Goal: Task Accomplishment & Management: Manage account settings

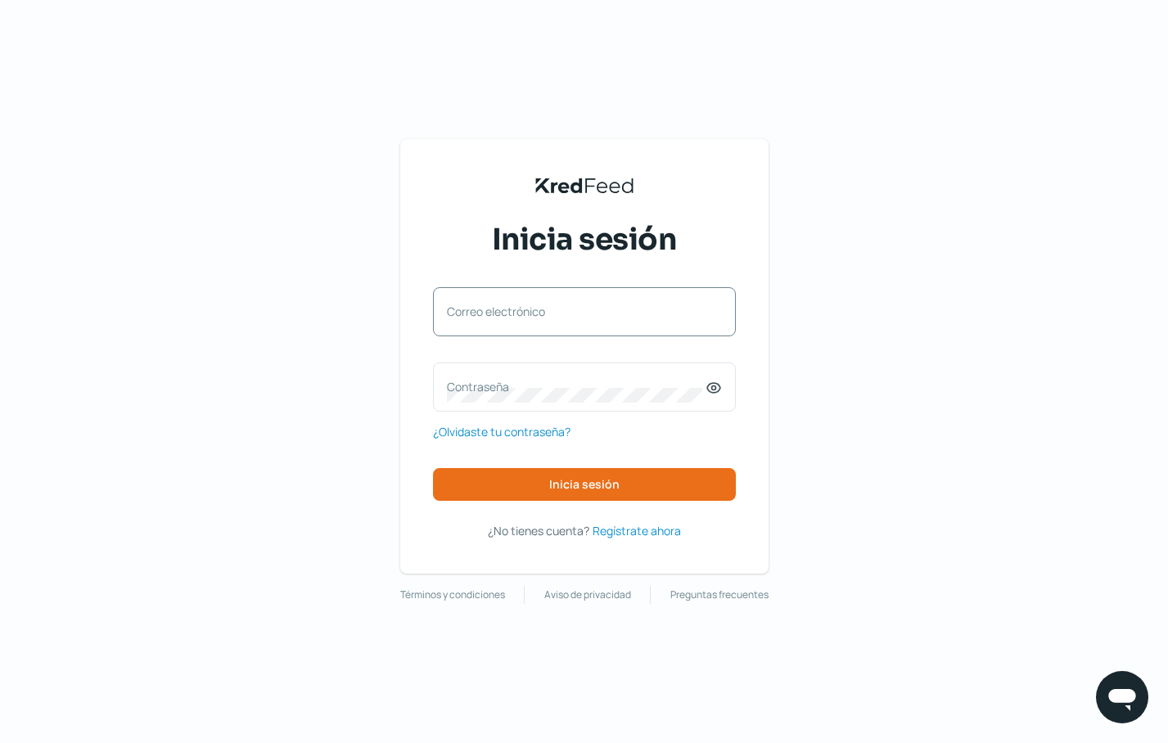
click at [521, 314] on label "Correo electrónico" at bounding box center [576, 312] width 259 height 16
click at [521, 314] on input "Correo electrónico" at bounding box center [584, 320] width 275 height 15
type input "j"
type input "k"
type input "[EMAIL_ADDRESS][DOMAIN_NAME]"
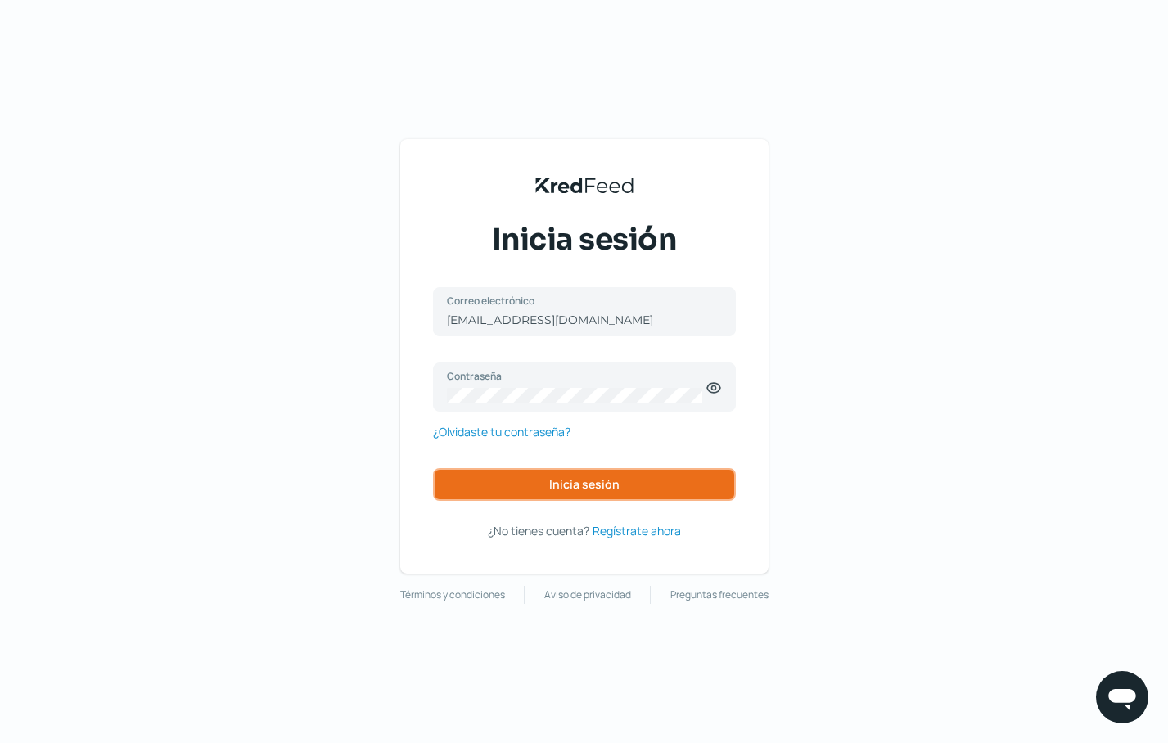
click at [664, 498] on button "Inicia sesión" at bounding box center [584, 484] width 303 height 33
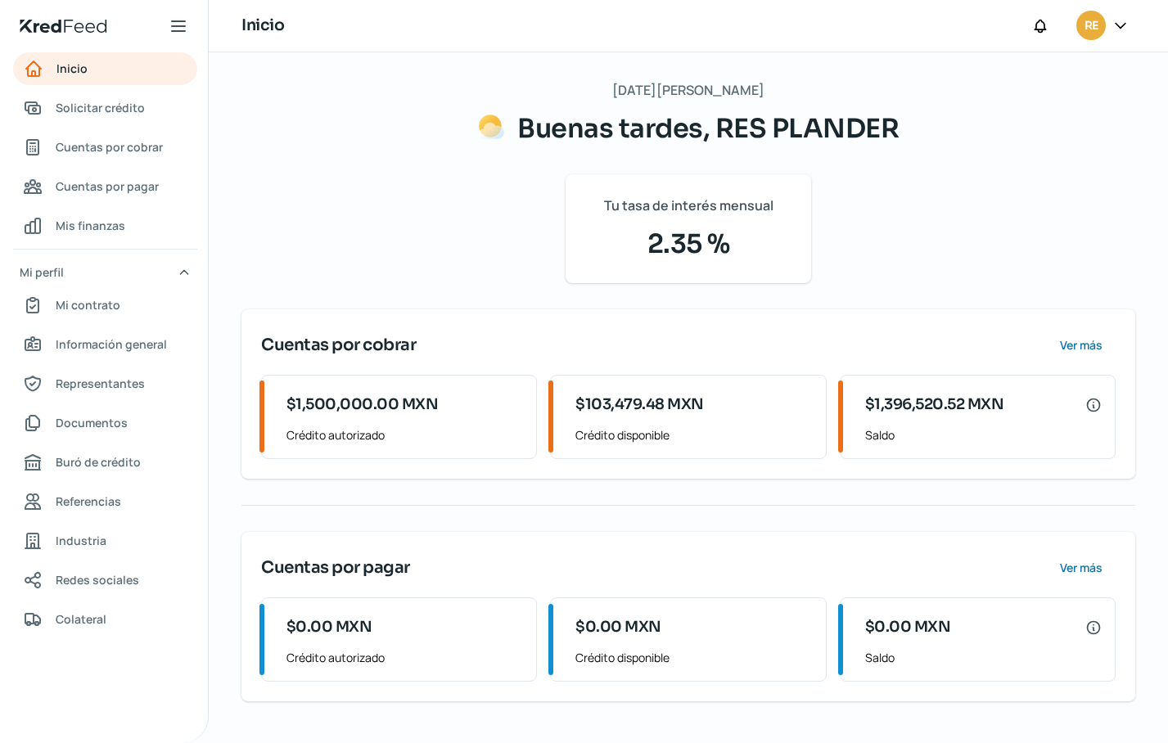
click at [281, 133] on div "[DATE][PERSON_NAME] Buenas tardes, RES [PERSON_NAME] Tu tasa de interés mensual…" at bounding box center [689, 390] width 894 height 623
click at [102, 104] on span "Solicitar crédito" at bounding box center [100, 107] width 89 height 20
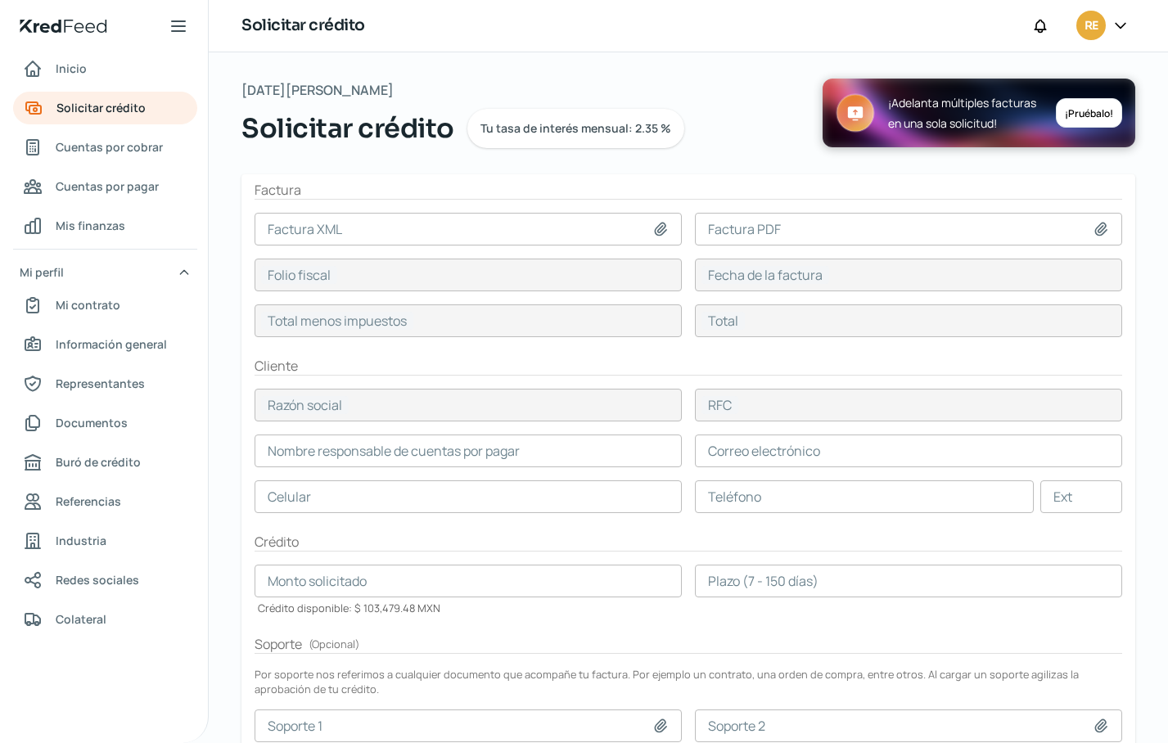
click at [1119, 25] on icon at bounding box center [1121, 25] width 10 height 5
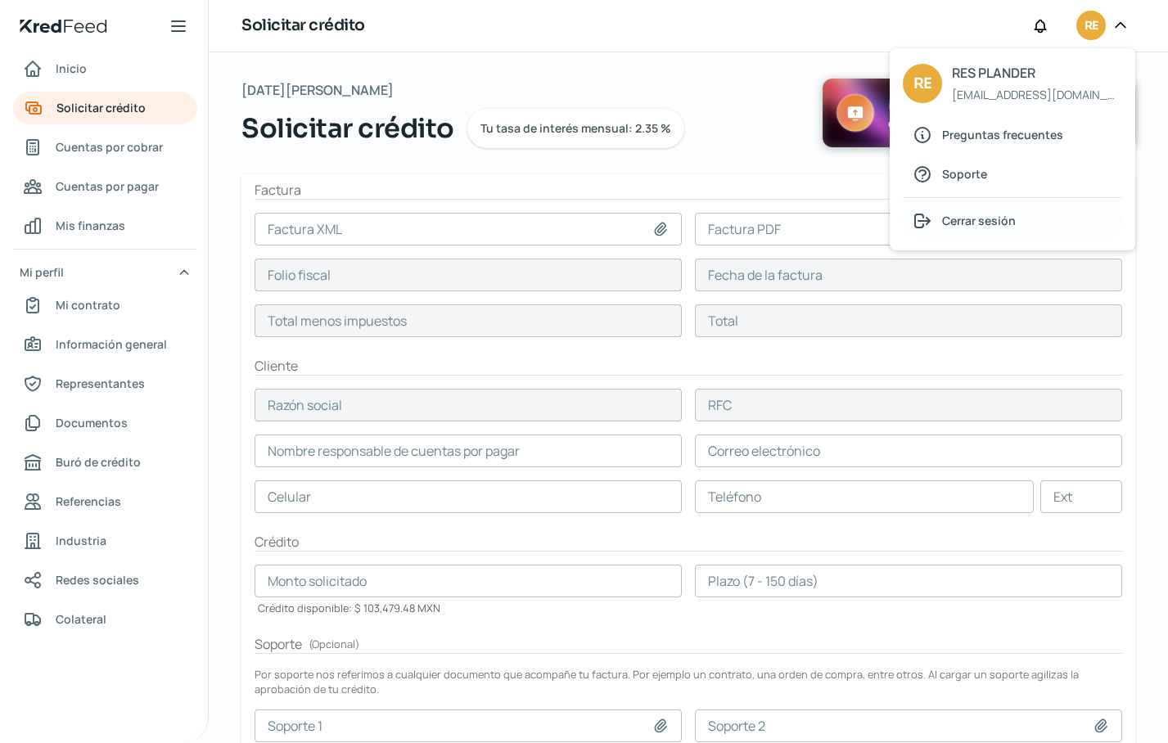
click at [981, 218] on span "Cerrar sesión" at bounding box center [979, 220] width 74 height 20
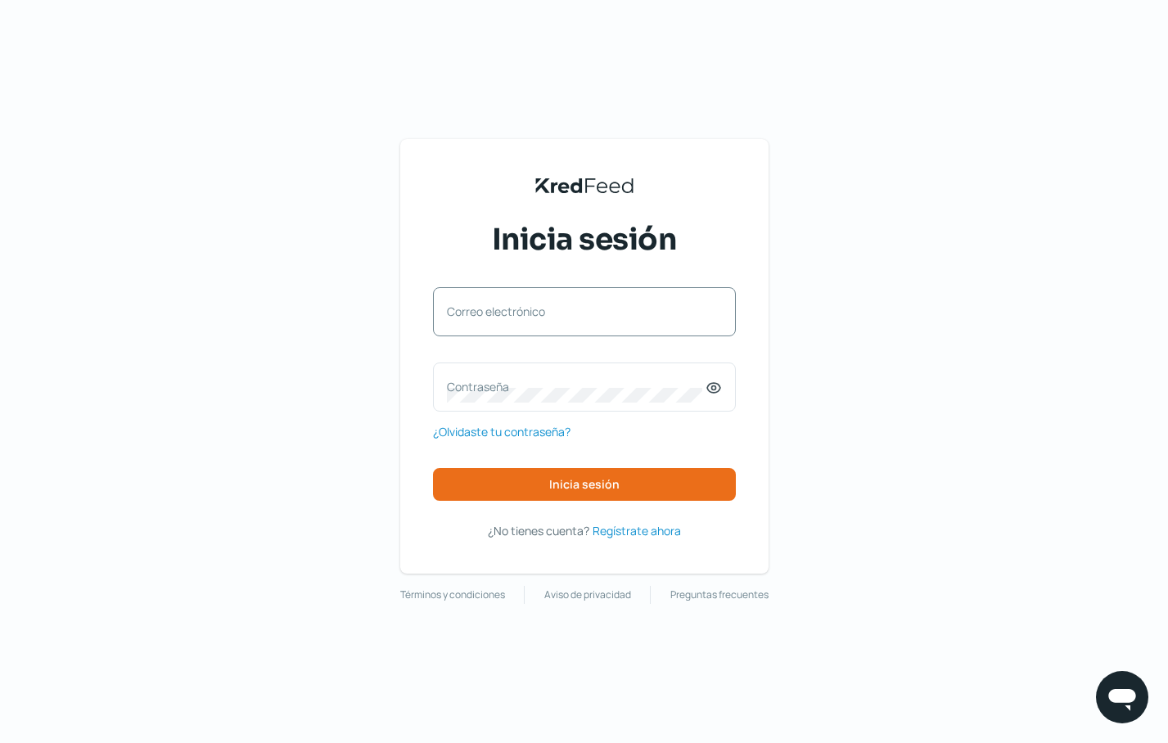
click at [511, 309] on label "Correo electrónico" at bounding box center [576, 312] width 259 height 16
click at [511, 313] on input "Correo electrónico" at bounding box center [584, 320] width 275 height 15
type input "[EMAIL_ADDRESS][DOMAIN_NAME]"
drag, startPoint x: 714, startPoint y: 390, endPoint x: 698, endPoint y: 380, distance: 19.1
click at [713, 390] on icon at bounding box center [713, 388] width 4 height 4
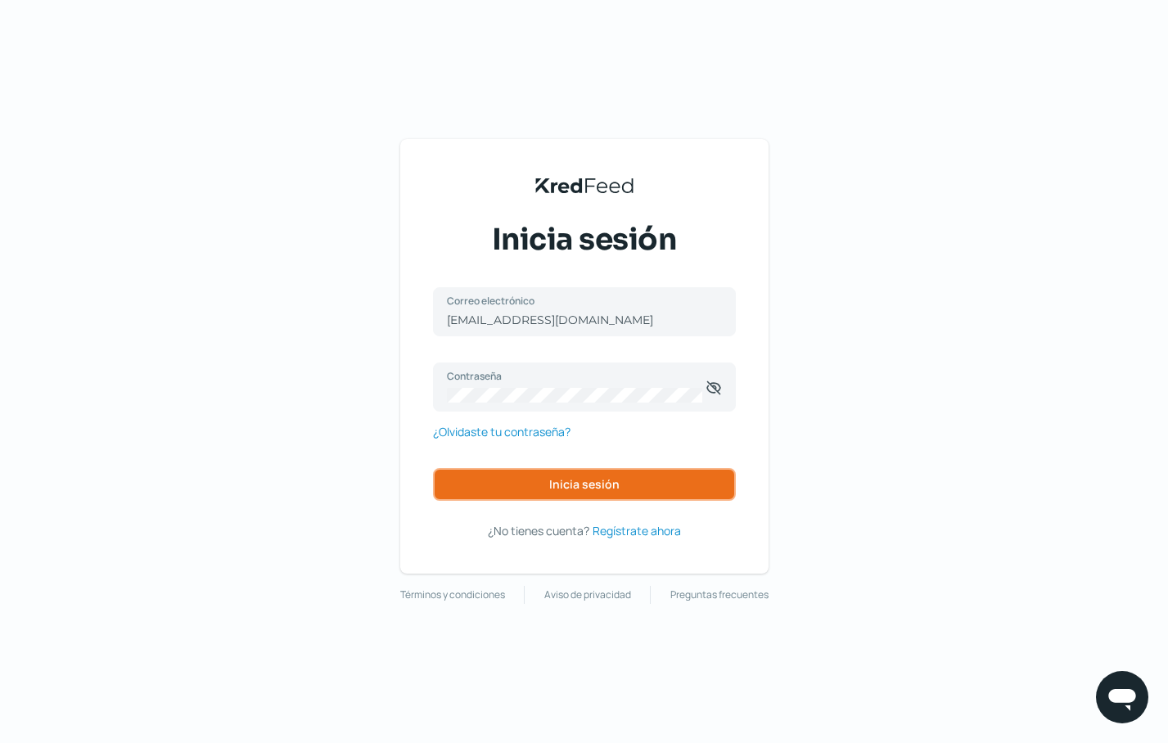
click at [558, 480] on span "Inicia sesión" at bounding box center [584, 484] width 70 height 11
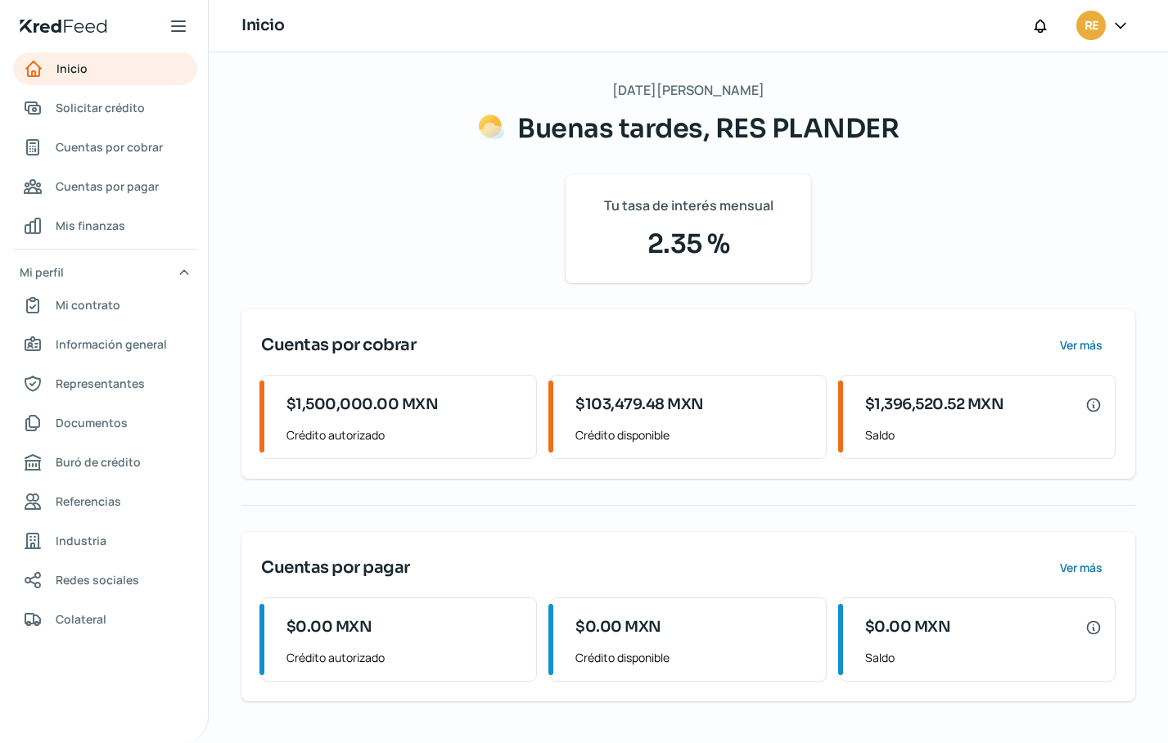
click at [242, 222] on div "[DATE][PERSON_NAME] Buenas tardes, RES [PERSON_NAME] Tu tasa de interés mensual…" at bounding box center [689, 390] width 894 height 623
click at [224, 537] on div "[DATE][PERSON_NAME] Buenas tardes, RES [PERSON_NAME] Tu tasa de interés mensual…" at bounding box center [688, 397] width 959 height 691
click at [102, 675] on nav "Inicio Solicitar crédito Cuentas por cobrar Cuentas por pagar Mis finanzas Mi p…" at bounding box center [104, 387] width 208 height 671
click at [172, 674] on nav "Inicio Solicitar crédito Cuentas por cobrar Cuentas por pagar Mis finanzas Mi p…" at bounding box center [104, 387] width 208 height 671
click at [102, 192] on span "Cuentas por pagar" at bounding box center [107, 186] width 103 height 20
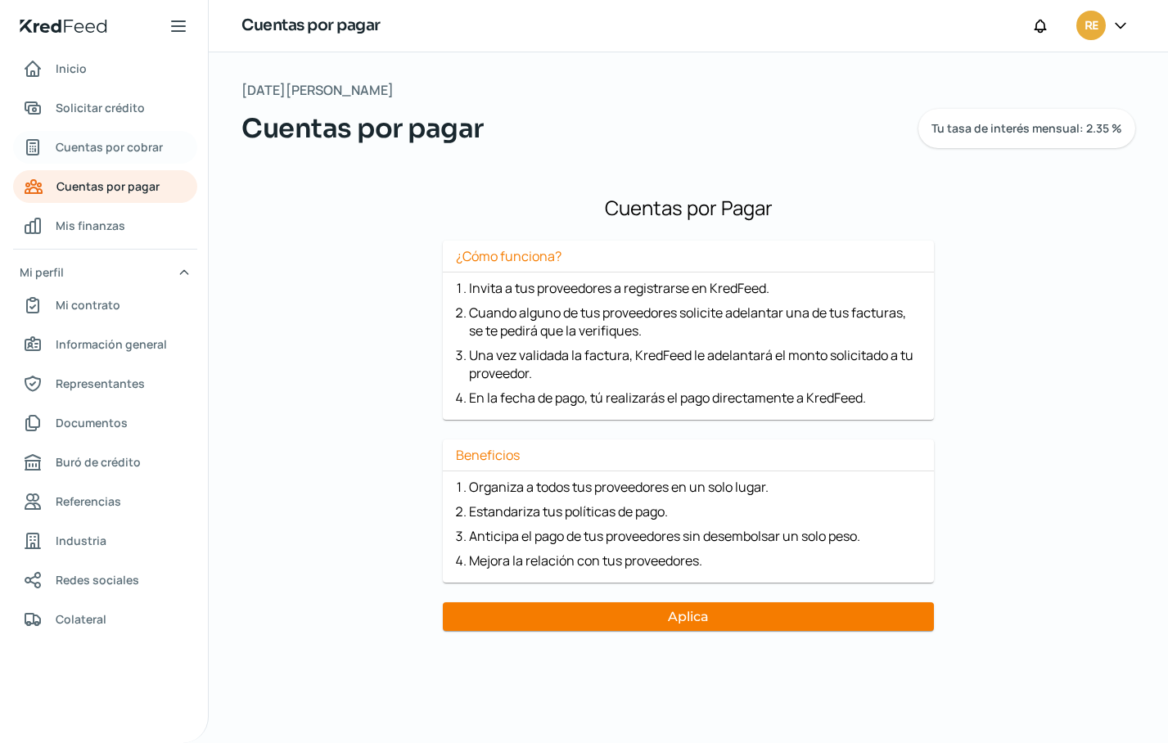
click at [84, 146] on span "Cuentas por cobrar" at bounding box center [109, 147] width 107 height 20
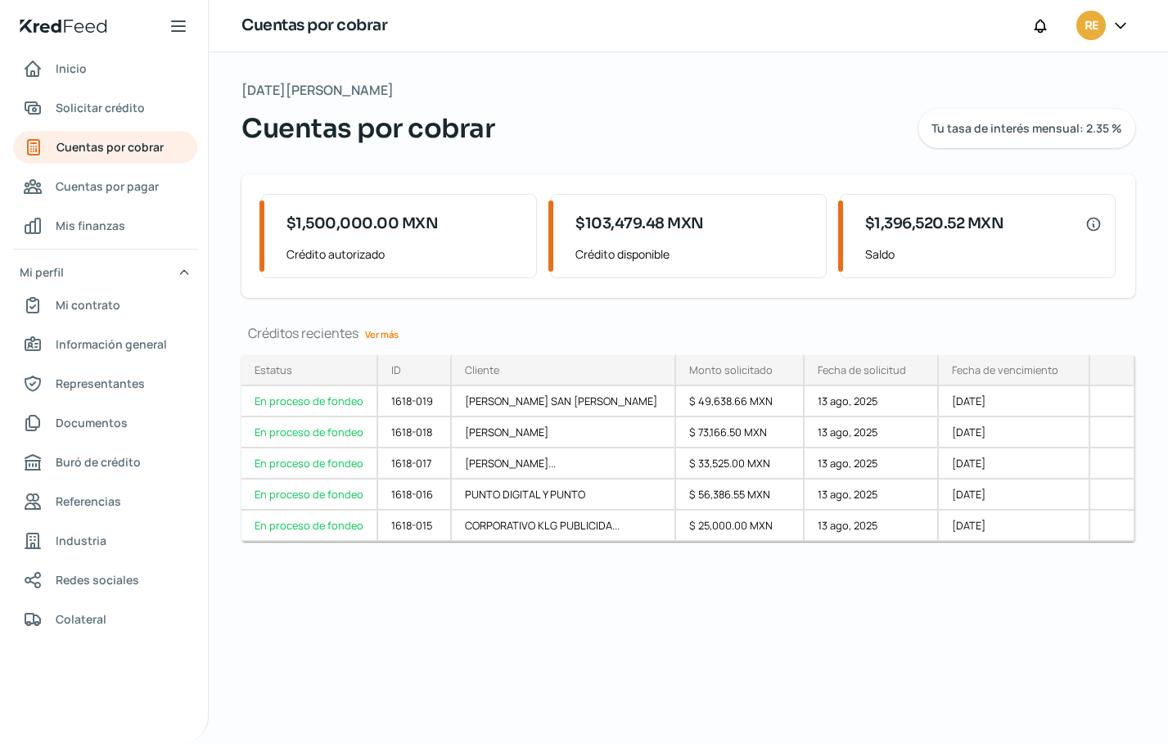
click at [377, 335] on link "Ver más" at bounding box center [382, 334] width 47 height 25
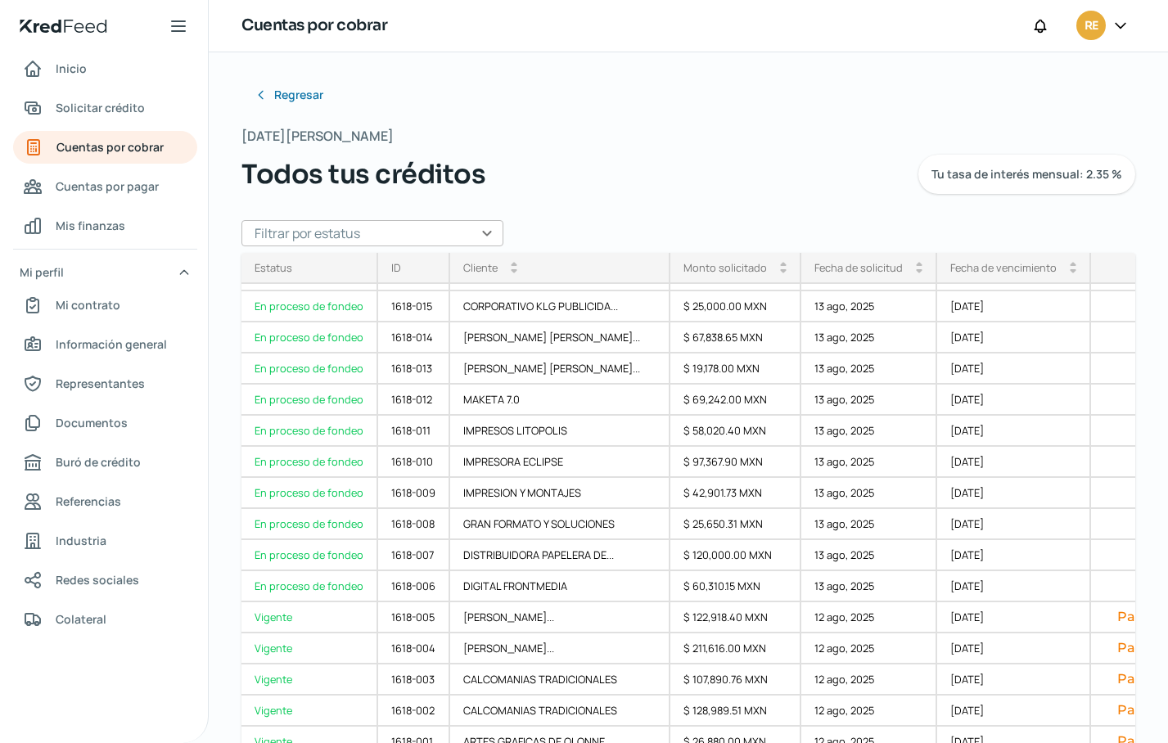
scroll to position [124, 0]
click at [272, 611] on div "Vigente" at bounding box center [310, 618] width 137 height 31
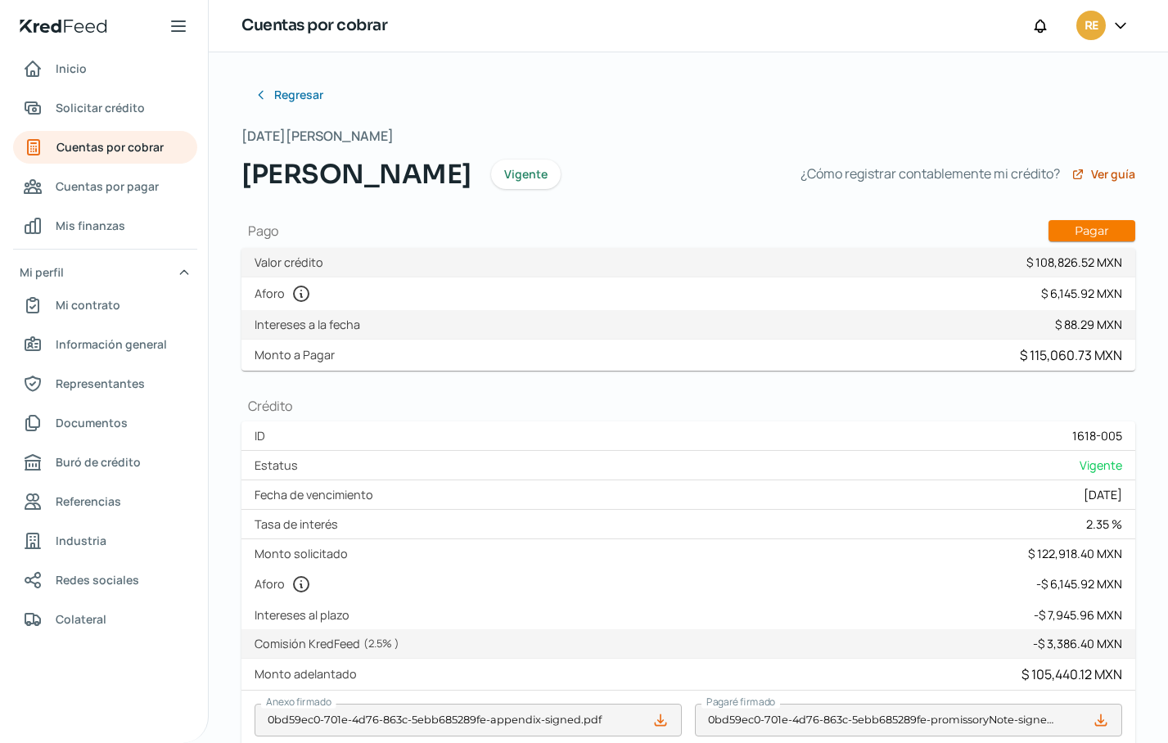
type input "COK1_XM_CFDI_FacturaNormal_100042259_CDMXKIN9008151K7.xml"
type input "COK1_XM_CFDI_FacturaNormal_100042259_CDMX.pdf"
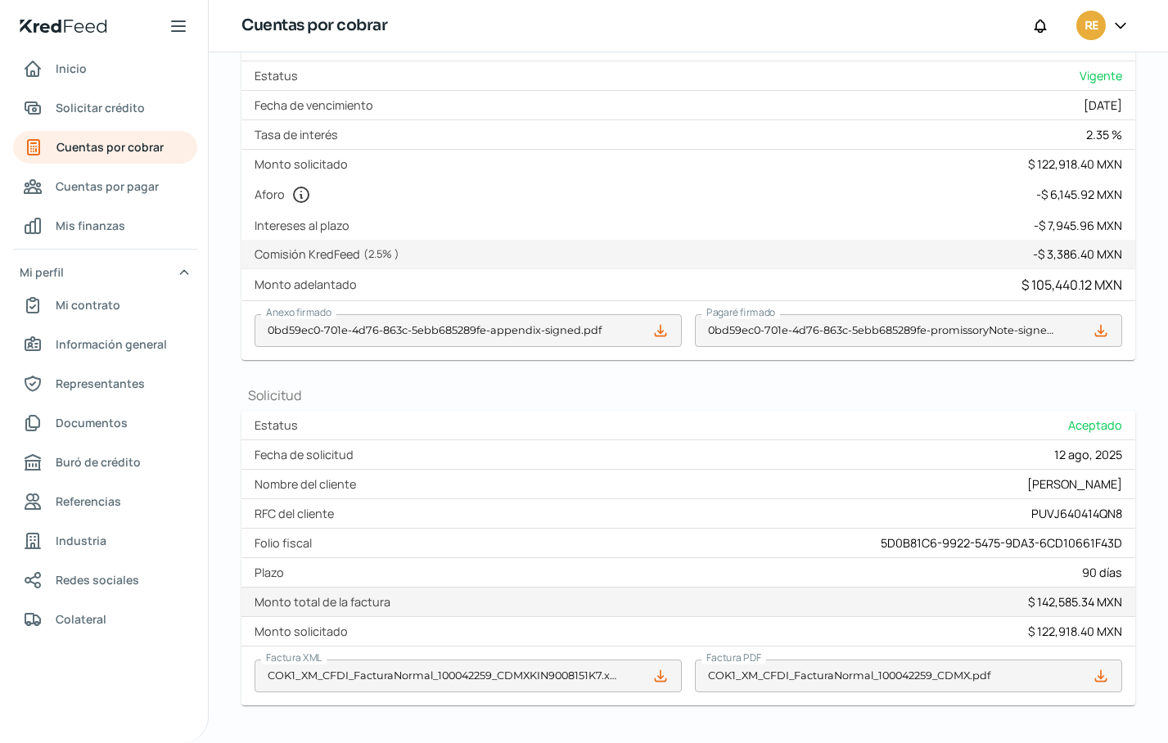
scroll to position [483, 0]
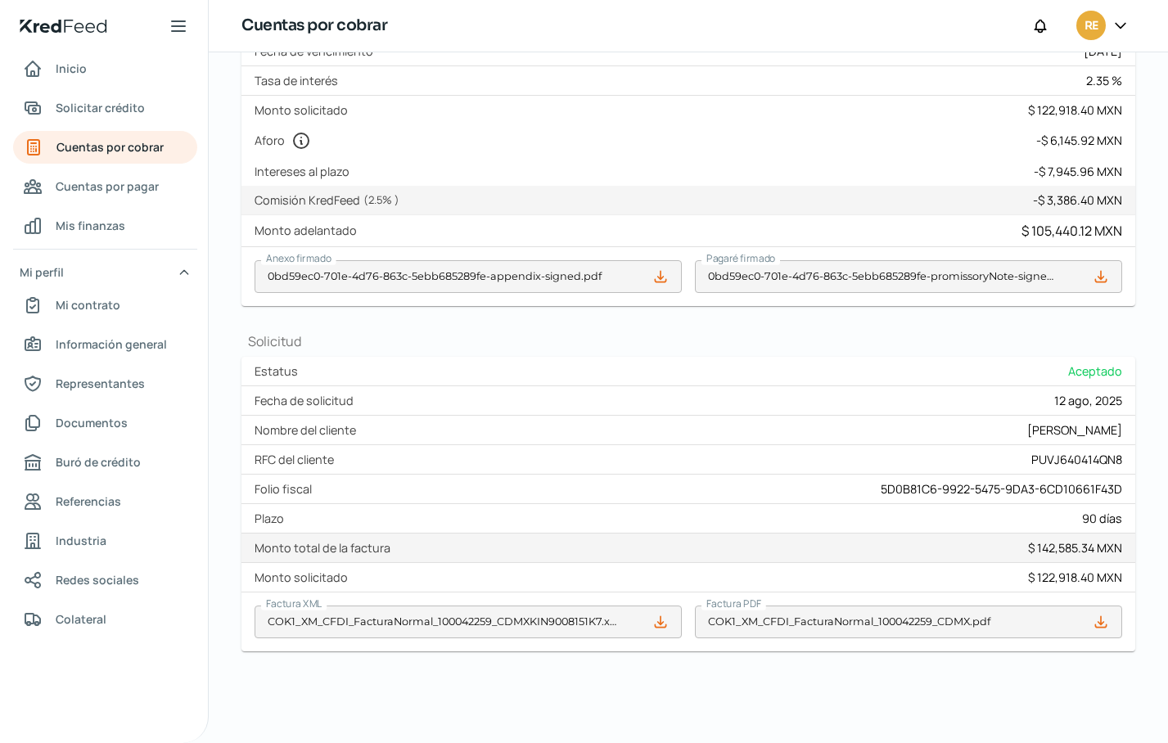
click at [290, 701] on div "Regresar [DATE][PERSON_NAME] [PERSON_NAME] ¿Cómo registrar contablemente mi cré…" at bounding box center [689, 176] width 894 height 1082
click at [69, 300] on span "Mi contrato" at bounding box center [88, 305] width 65 height 20
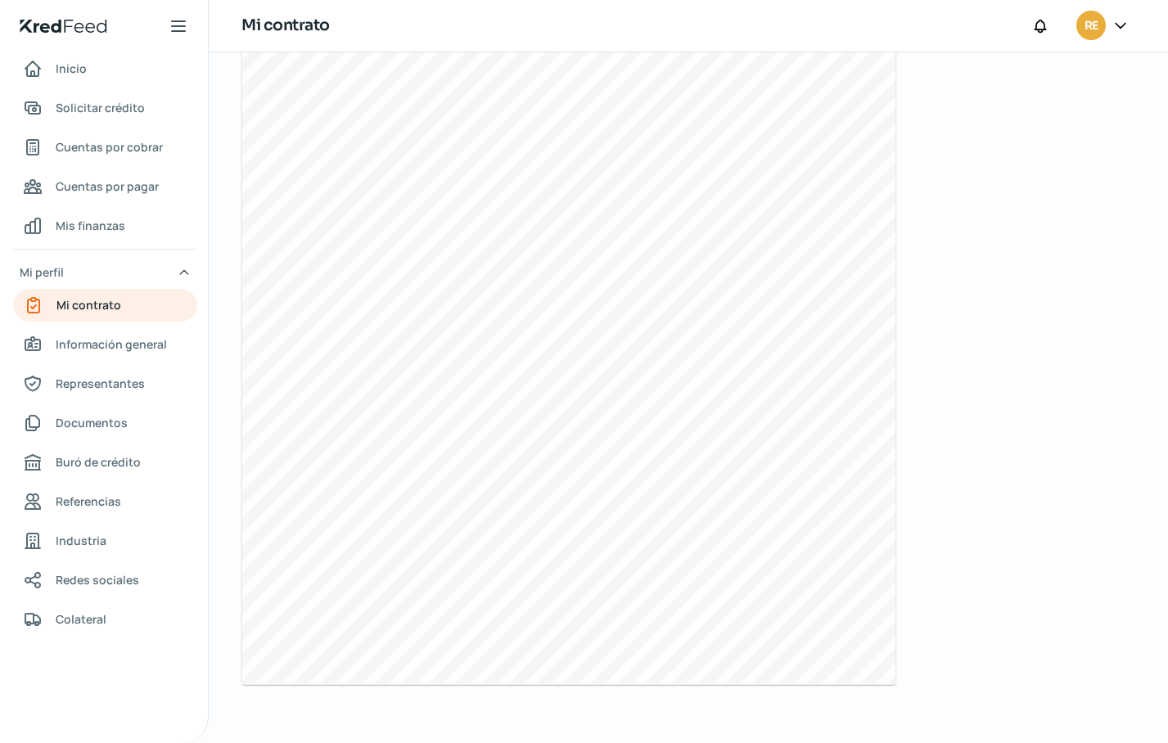
scroll to position [531, 0]
click at [90, 144] on span "Cuentas por cobrar" at bounding box center [109, 147] width 107 height 20
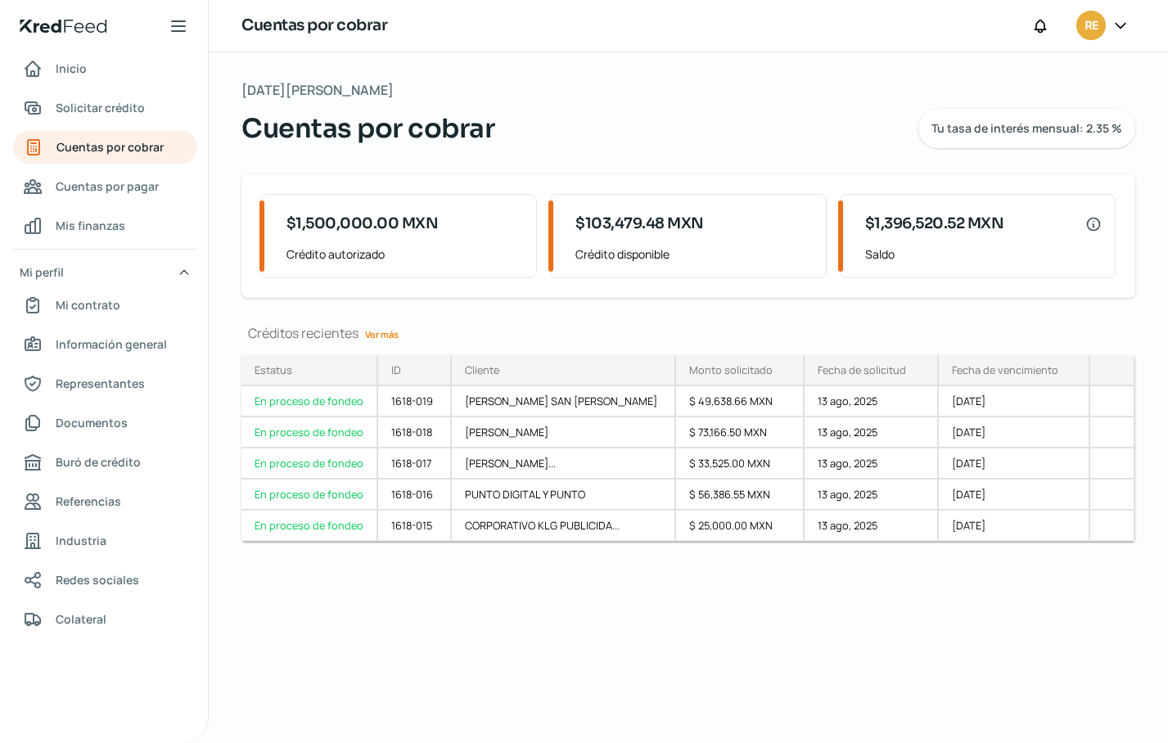
click at [377, 330] on link "Ver más" at bounding box center [382, 334] width 47 height 25
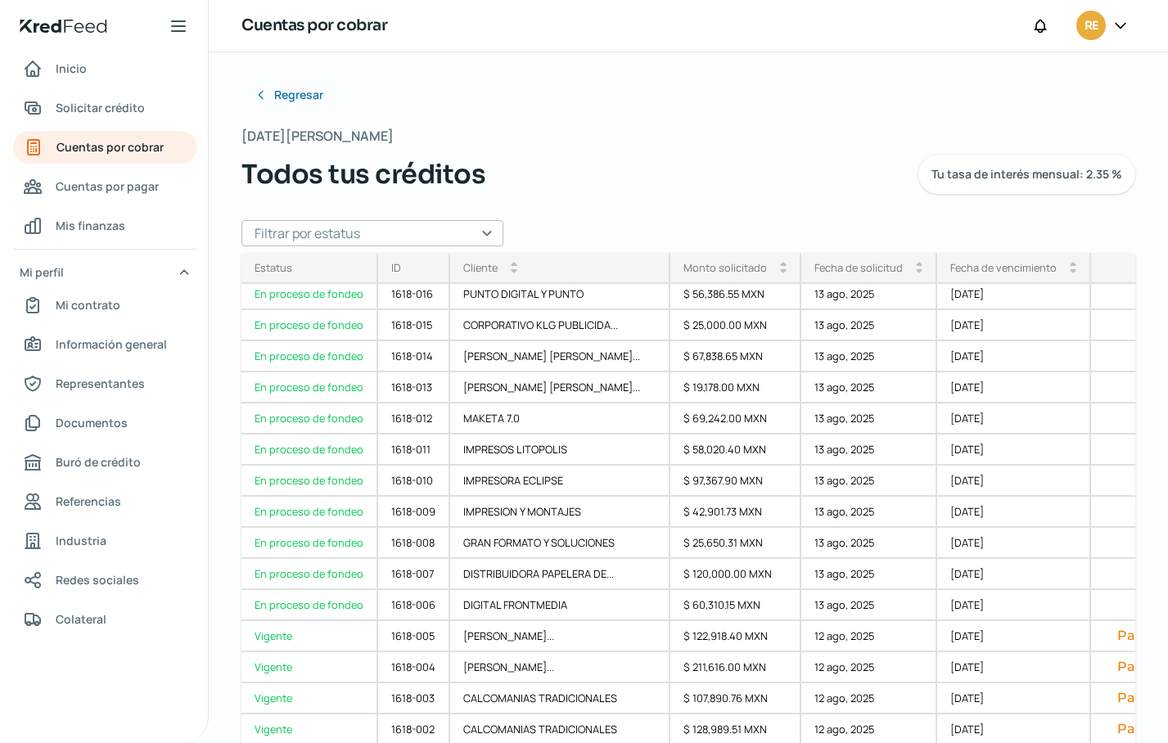
scroll to position [124, 0]
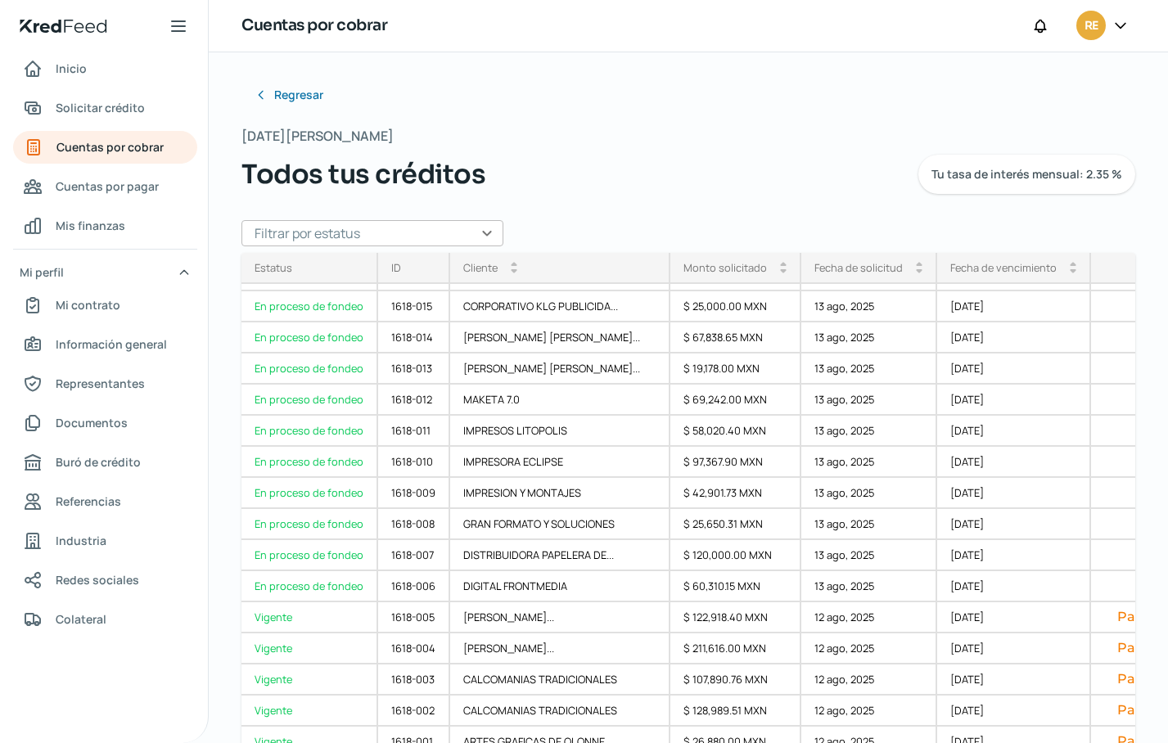
click at [224, 115] on div "Regresar [DATE][PERSON_NAME] Todos tus créditos Tu tasa de interés mensual: 2.3…" at bounding box center [688, 397] width 959 height 691
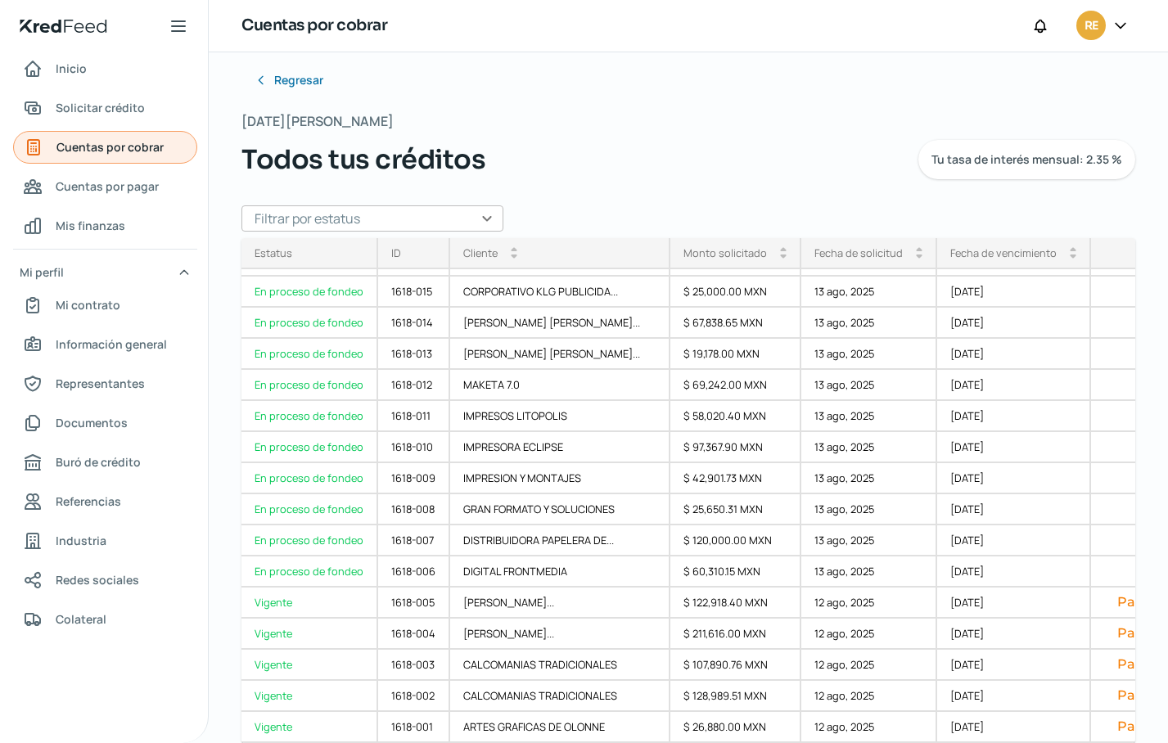
click at [115, 150] on span "Cuentas por cobrar" at bounding box center [109, 147] width 107 height 20
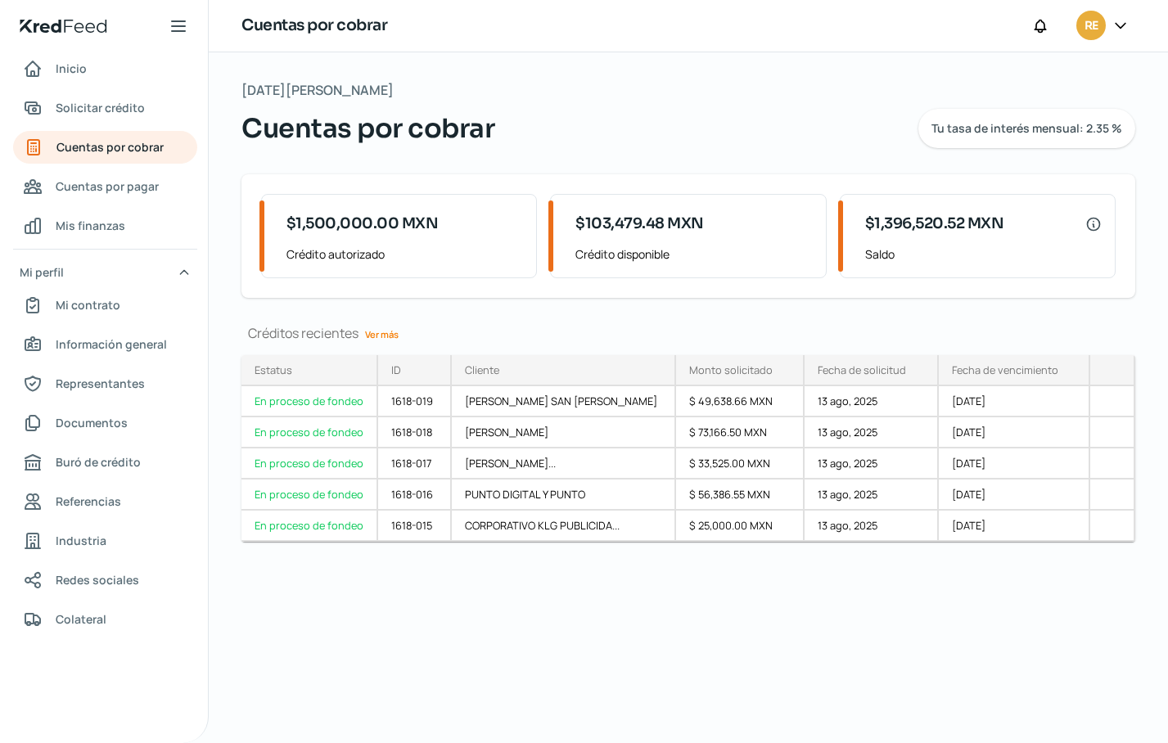
click at [1120, 28] on icon at bounding box center [1121, 25] width 10 height 5
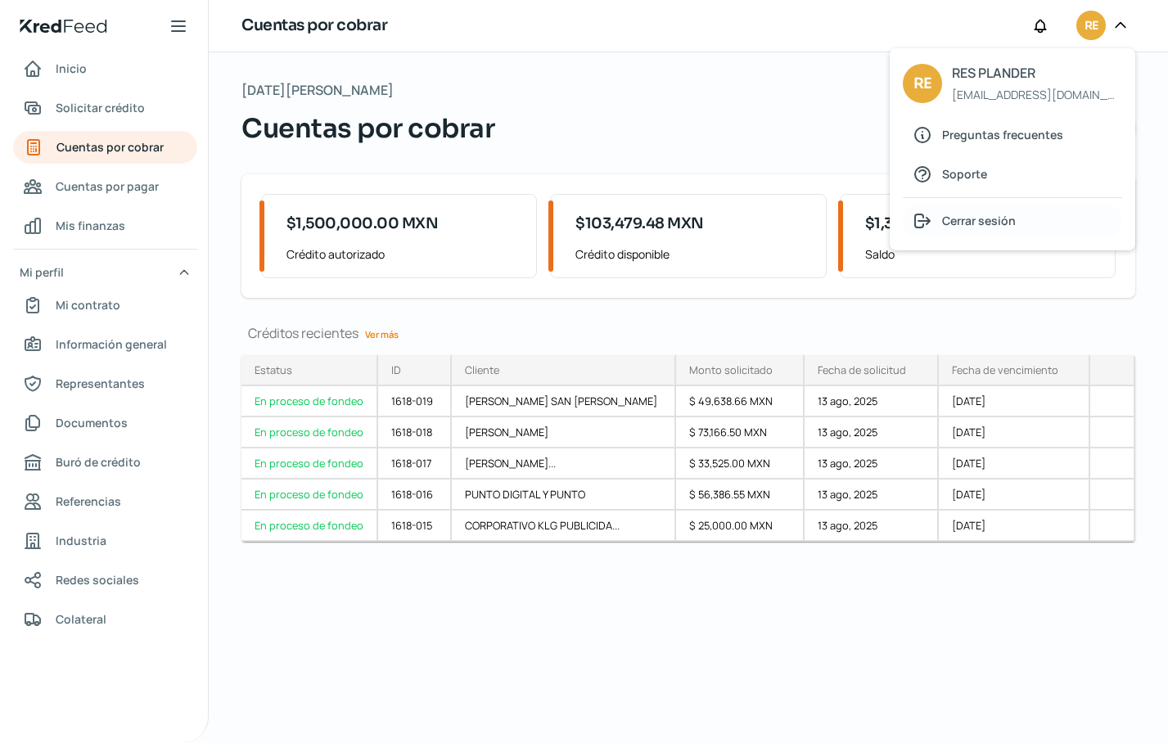
click at [956, 217] on span "Cerrar sesión" at bounding box center [979, 220] width 74 height 20
